Goal: Information Seeking & Learning: Learn about a topic

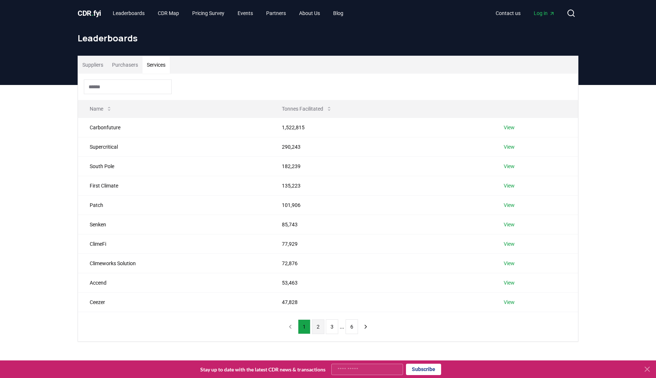
click at [317, 326] on button "2" at bounding box center [318, 326] width 12 height 15
click at [333, 327] on button "3" at bounding box center [332, 326] width 12 height 15
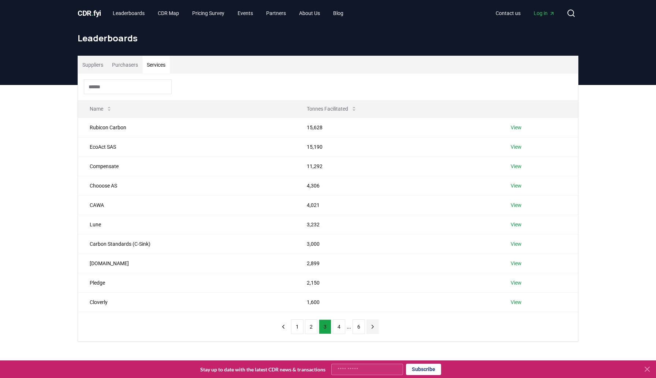
click at [373, 327] on icon "next page" at bounding box center [372, 326] width 7 height 7
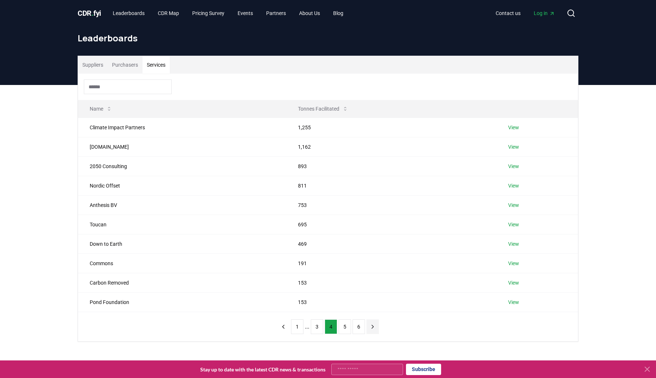
click at [373, 327] on icon "next page" at bounding box center [372, 326] width 7 height 7
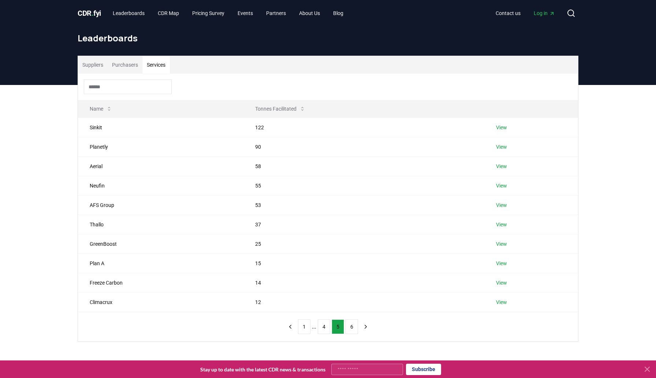
click at [373, 326] on div "1 ... 4 5 6" at bounding box center [328, 326] width 103 height 29
click at [365, 324] on icon "next page" at bounding box center [366, 326] width 7 height 7
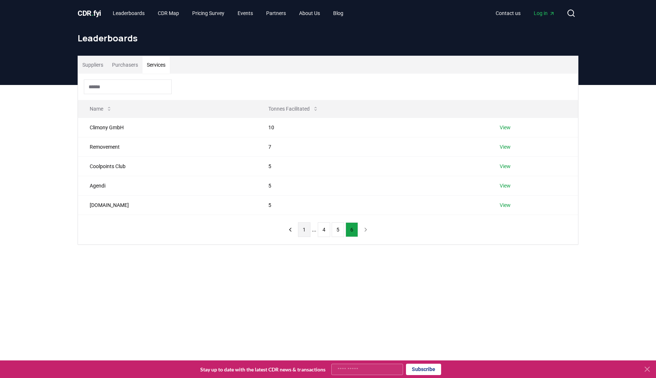
click at [302, 229] on button "1" at bounding box center [304, 229] width 12 height 15
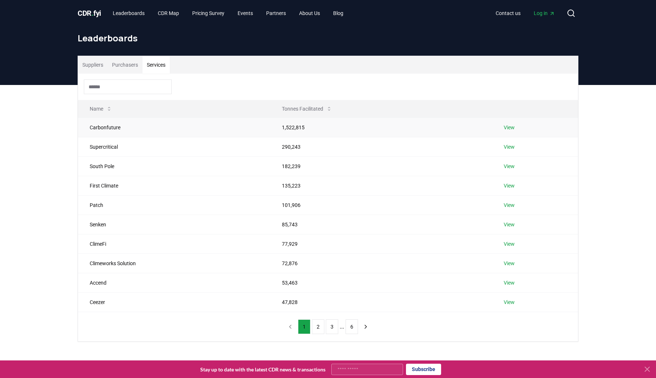
click at [508, 129] on link "View" at bounding box center [509, 127] width 11 height 7
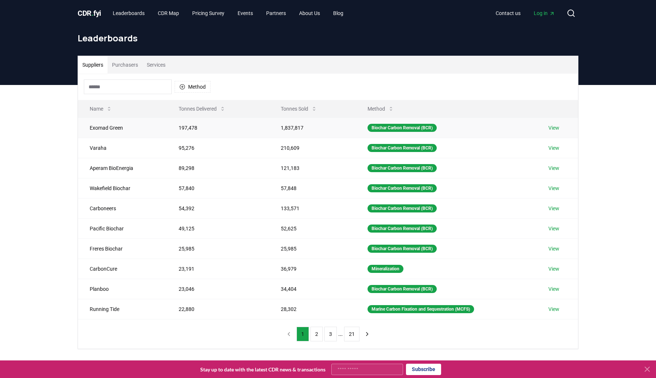
click at [554, 127] on link "View" at bounding box center [554, 127] width 11 height 7
